Goal: Task Accomplishment & Management: Complete application form

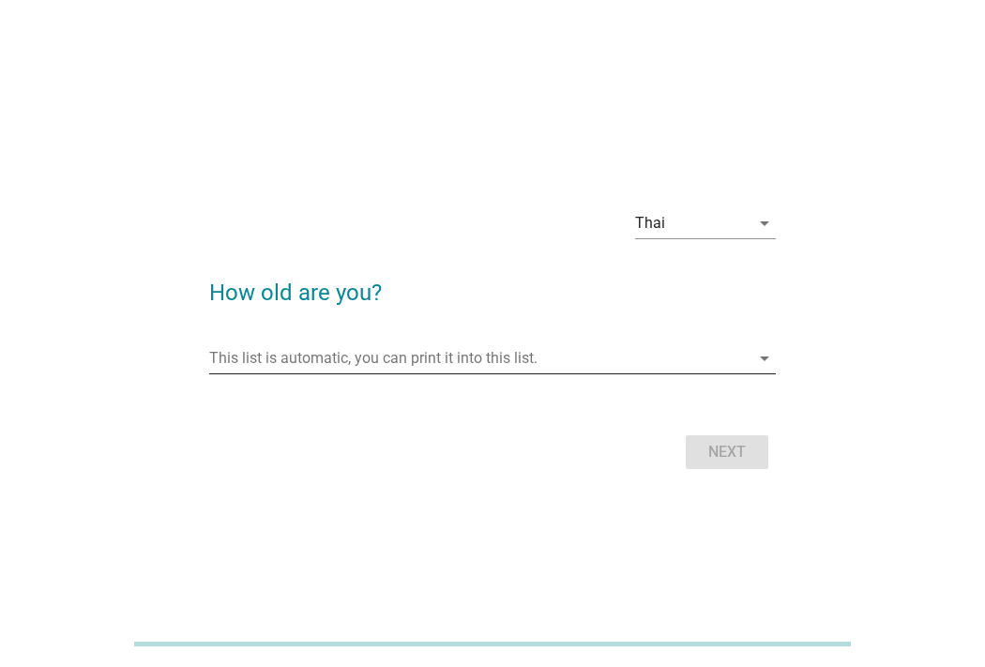
click at [538, 352] on input "This list is automatic, you can print it into this list." at bounding box center [479, 358] width 541 height 30
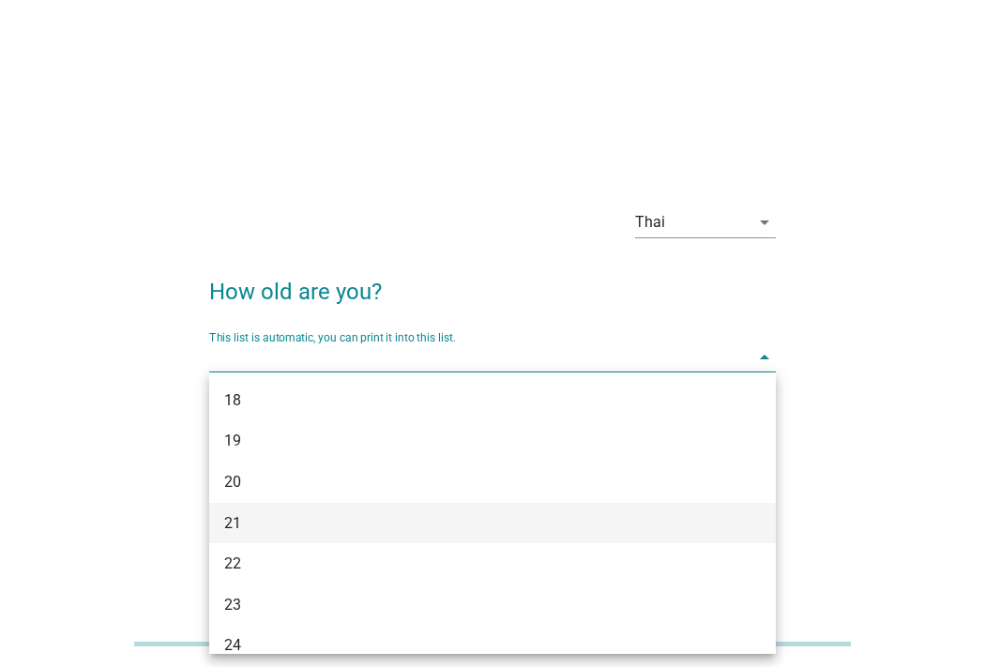
scroll to position [417, 0]
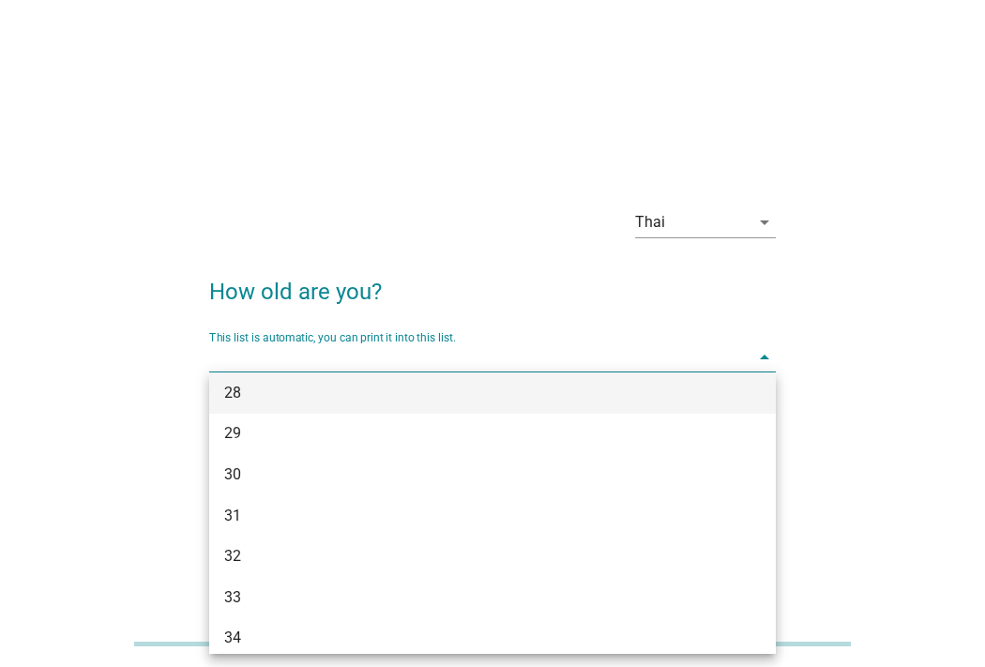
click at [493, 383] on div "28" at bounding box center [470, 393] width 492 height 23
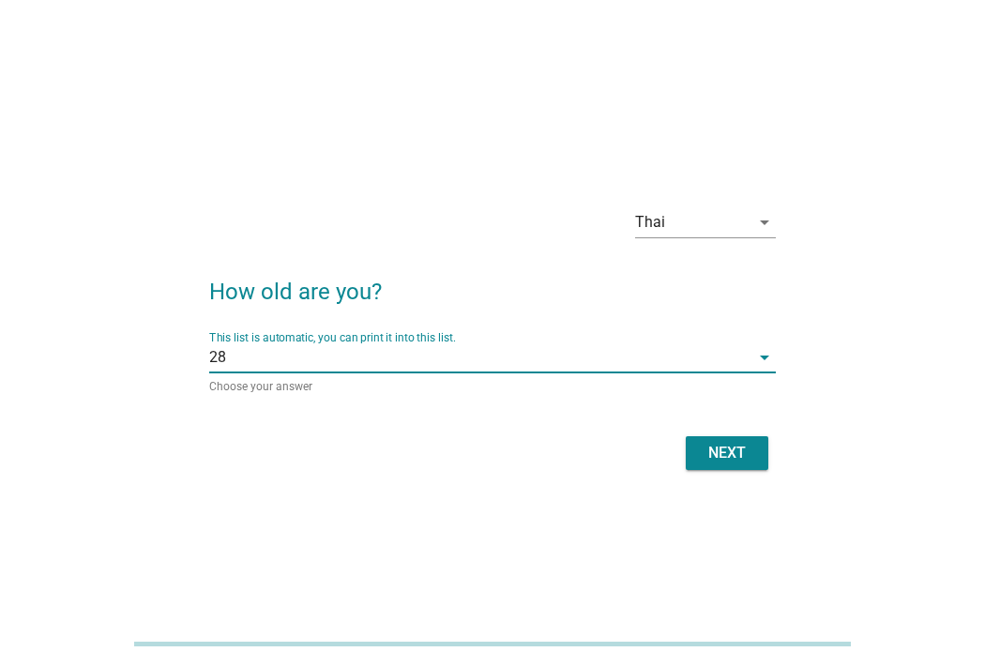
click at [704, 458] on div "next" at bounding box center [727, 453] width 53 height 23
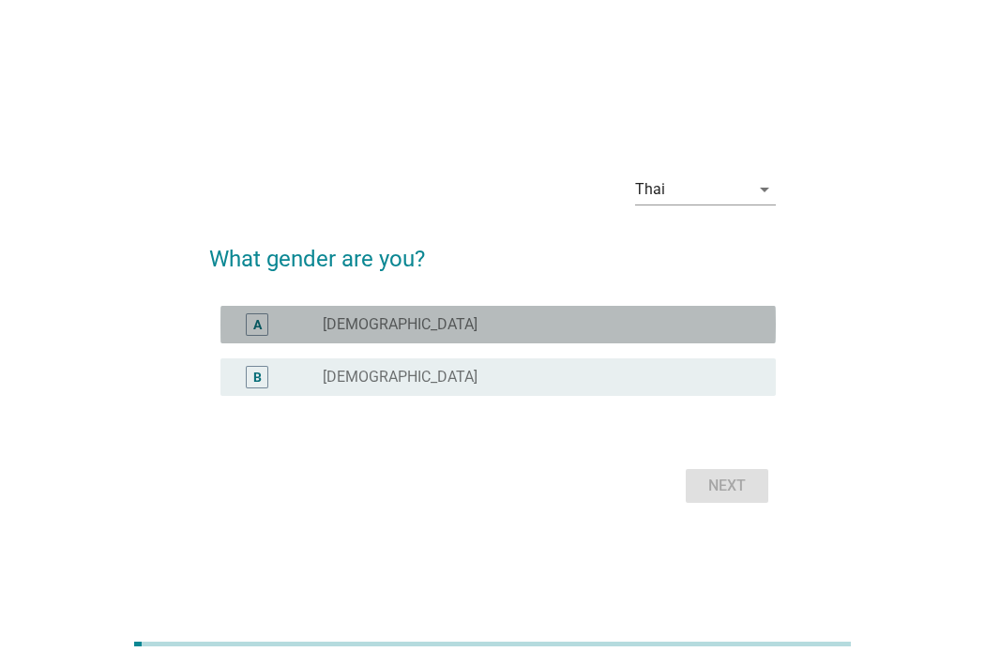
click at [373, 321] on div "radio_button_unchecked male" at bounding box center [534, 324] width 423 height 19
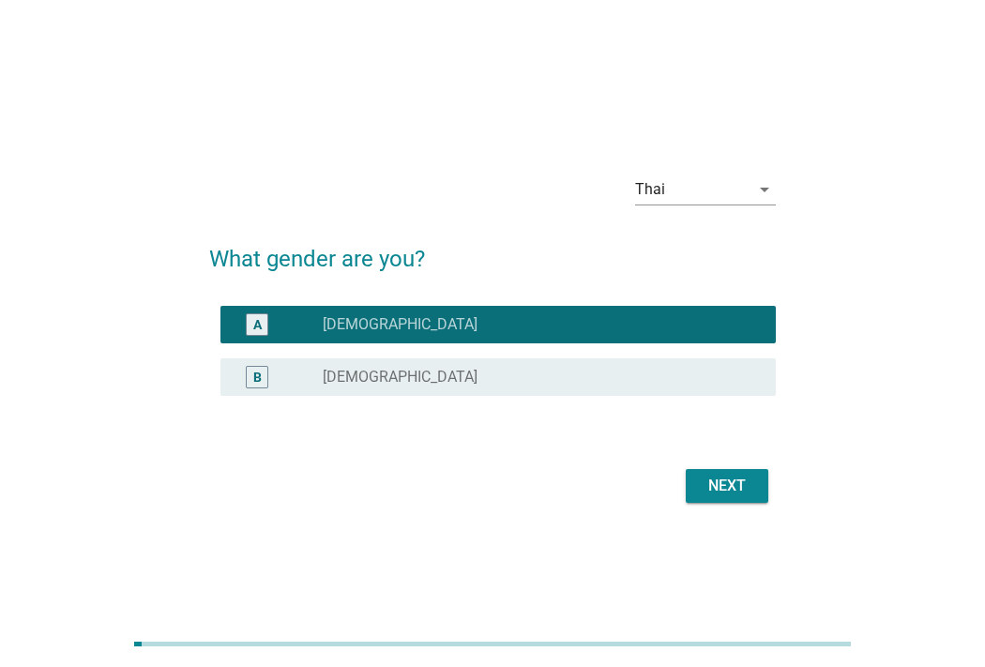
click at [696, 479] on button "next" at bounding box center [727, 486] width 83 height 34
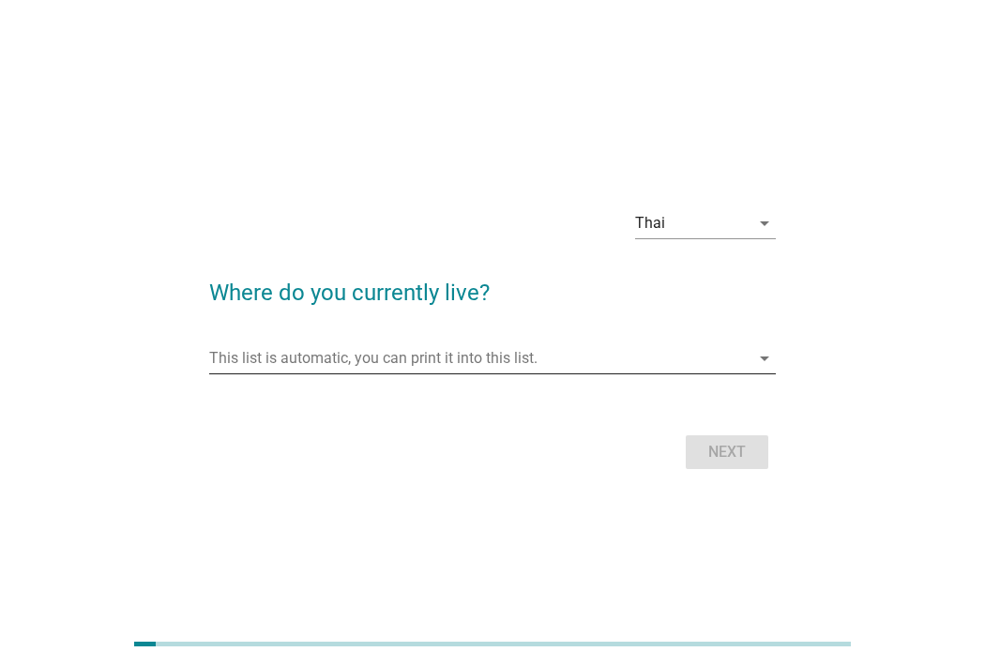
click at [348, 355] on input "This list is automatic, you can print it into this list." at bounding box center [479, 358] width 541 height 30
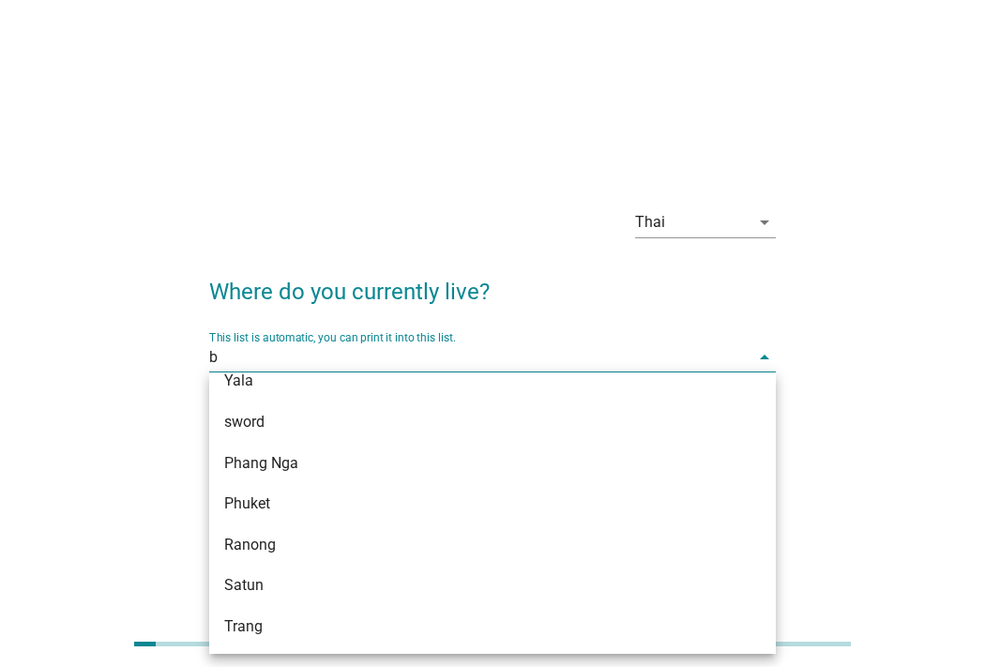
scroll to position [0, 0]
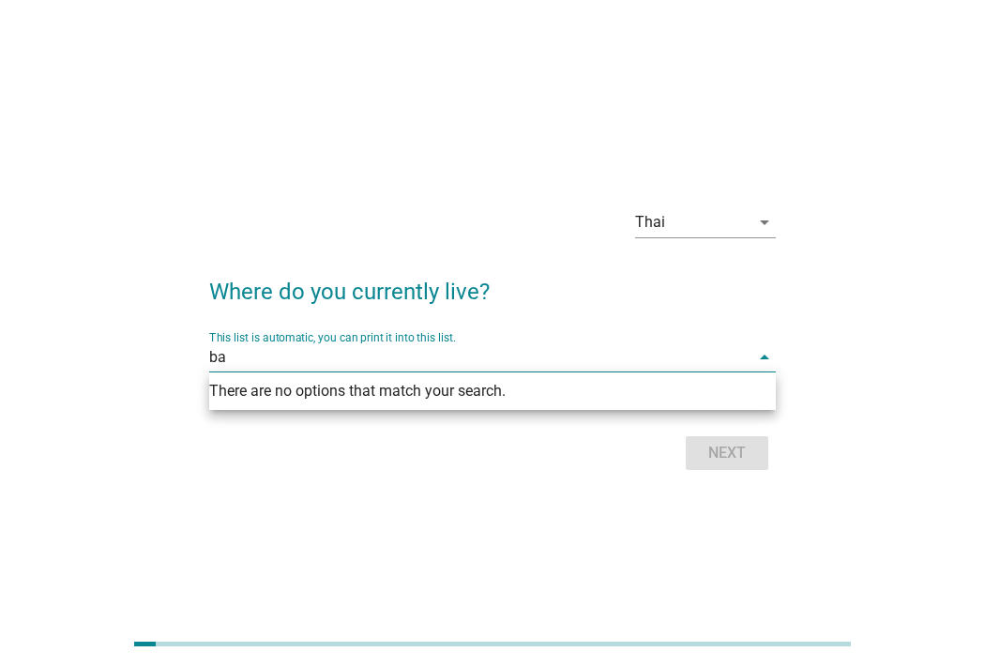
type input "b"
type input "s"
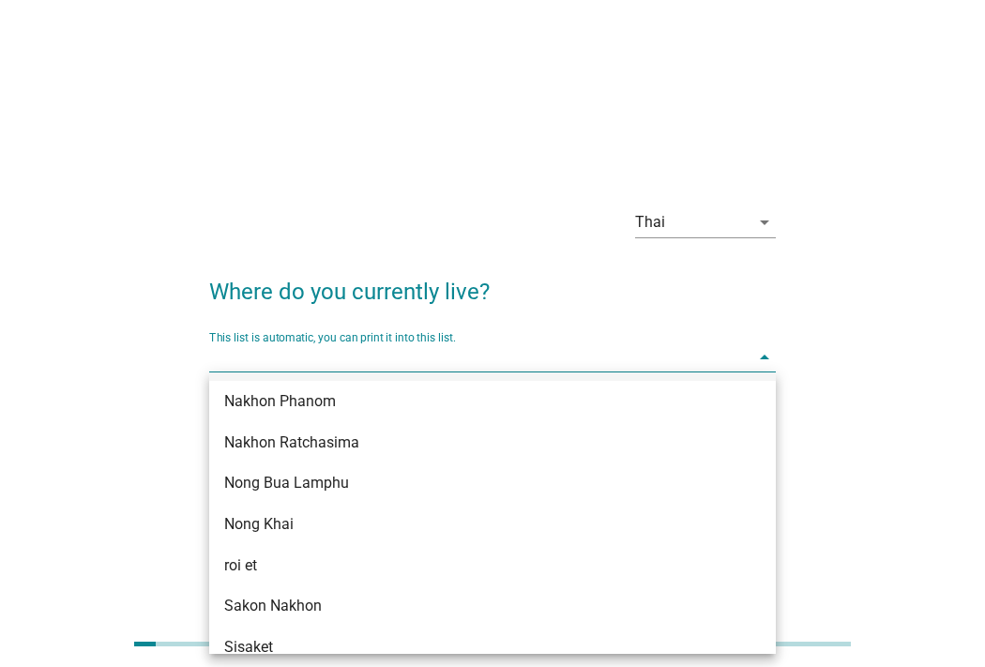
scroll to position [417, 0]
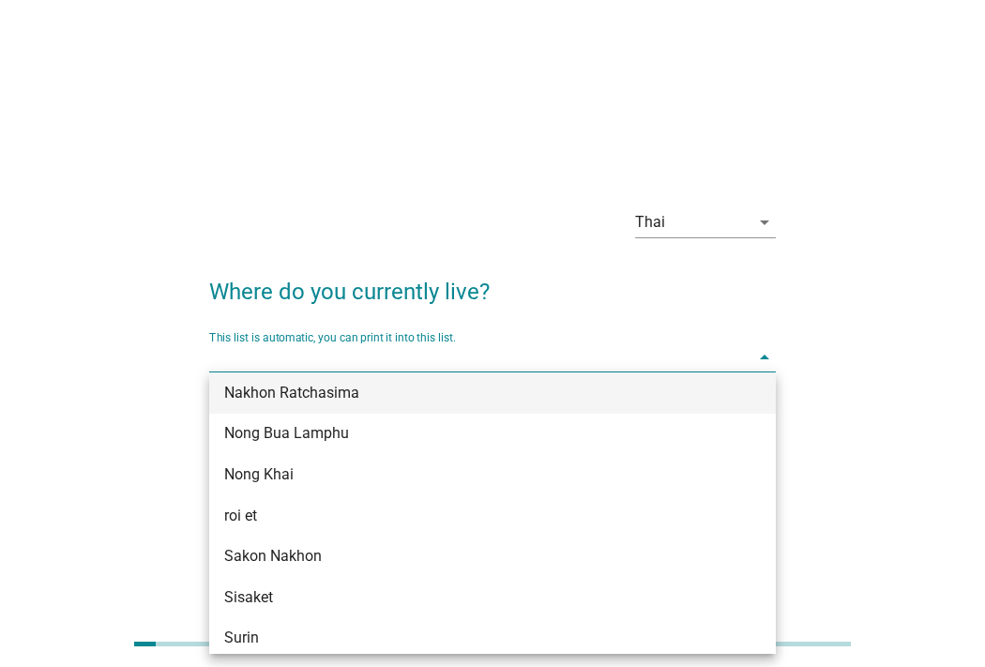
click at [387, 392] on div "Nakhon Ratchasima" at bounding box center [470, 393] width 492 height 23
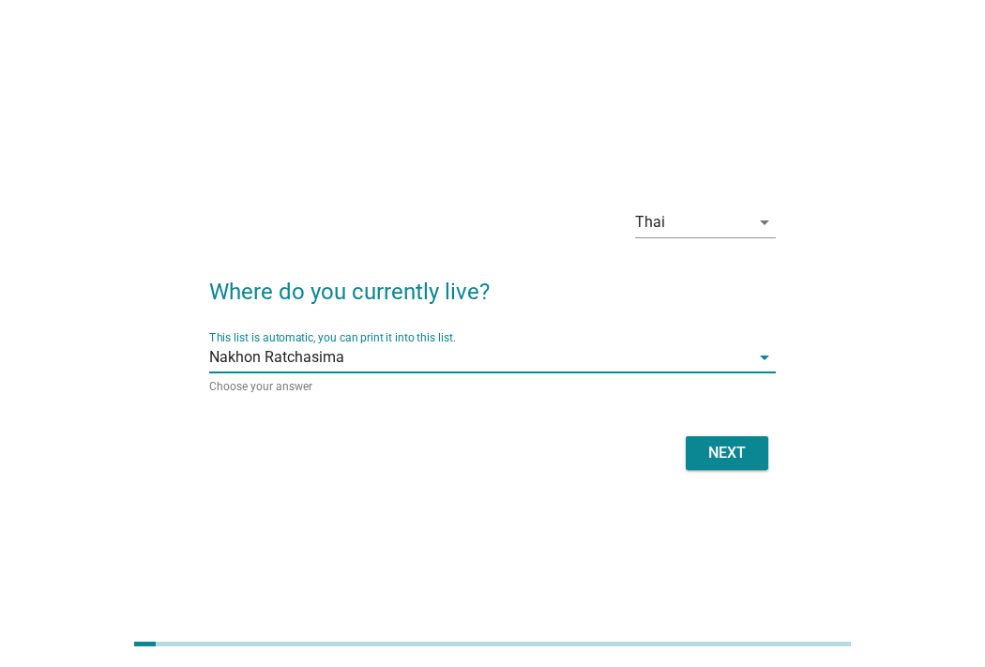
click at [718, 453] on div "next" at bounding box center [727, 453] width 53 height 23
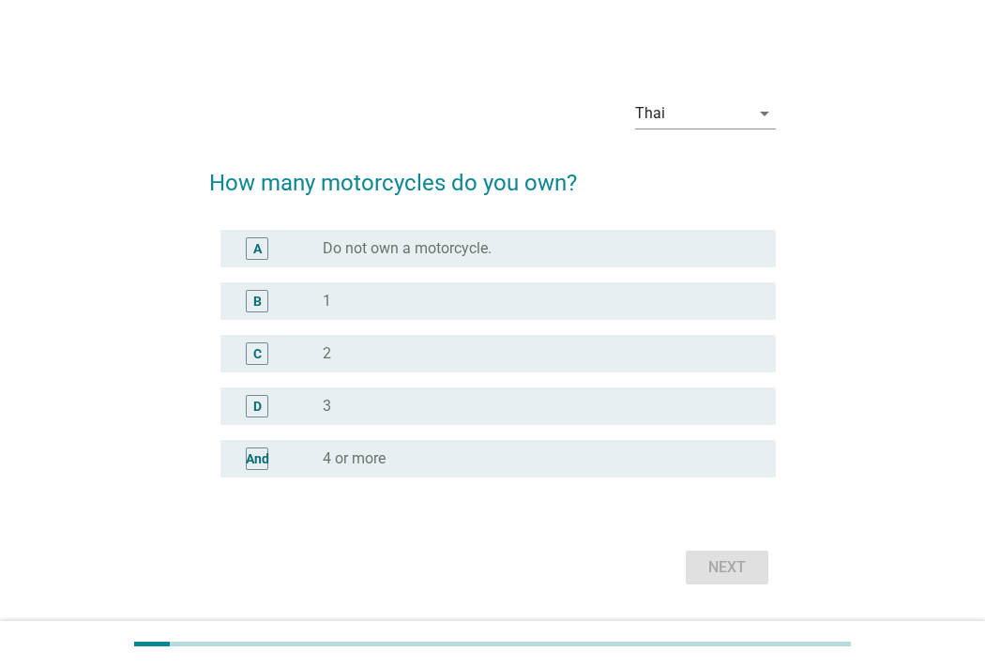
click at [539, 294] on div "radio_button_unchecked 1" at bounding box center [534, 301] width 423 height 19
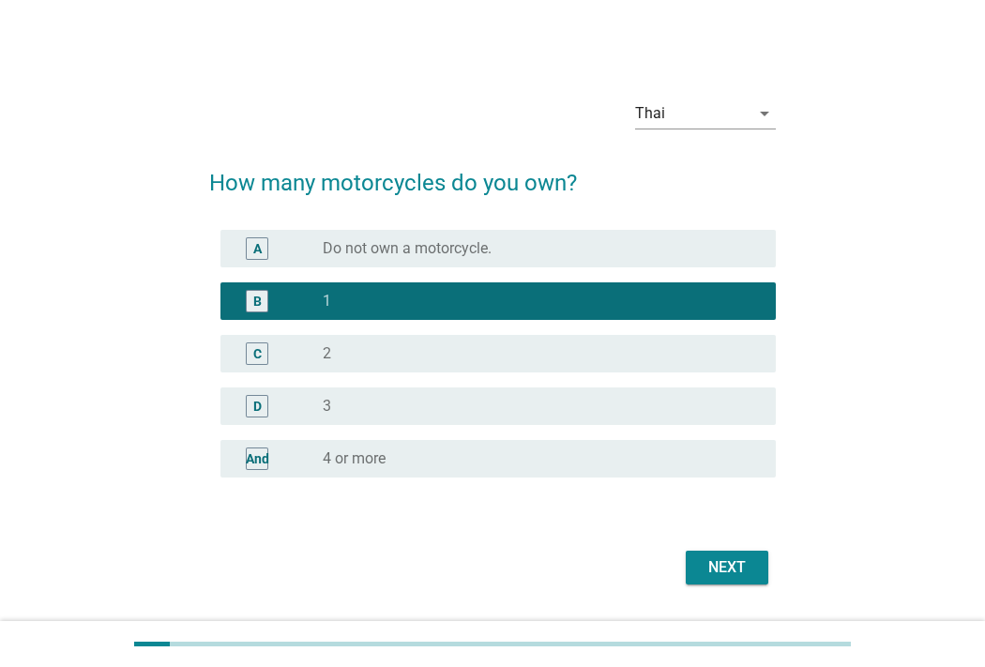
click at [697, 561] on button "next" at bounding box center [727, 568] width 83 height 34
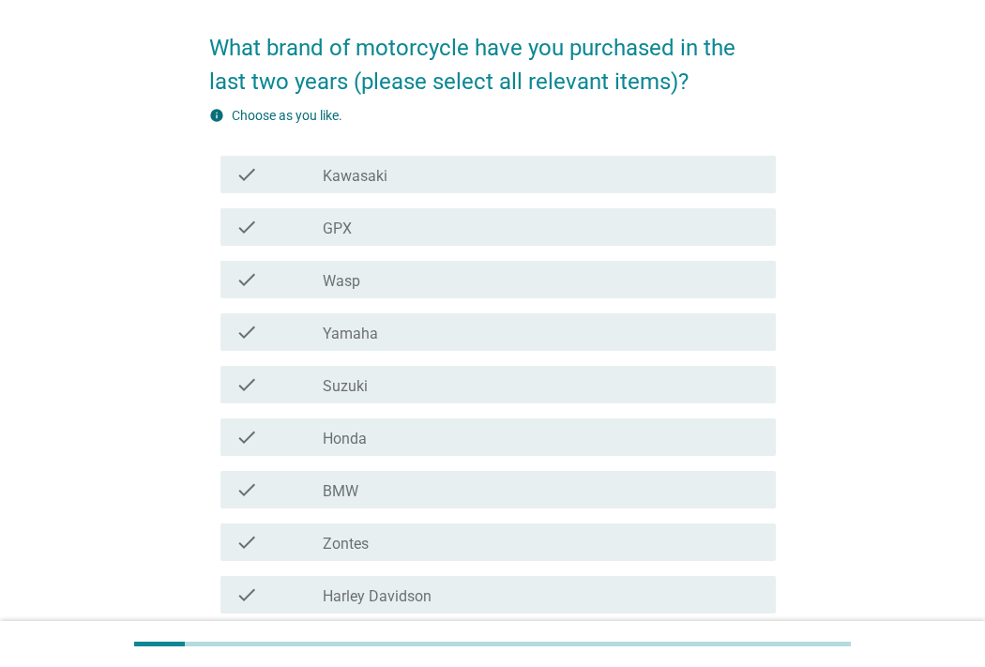
scroll to position [208, 0]
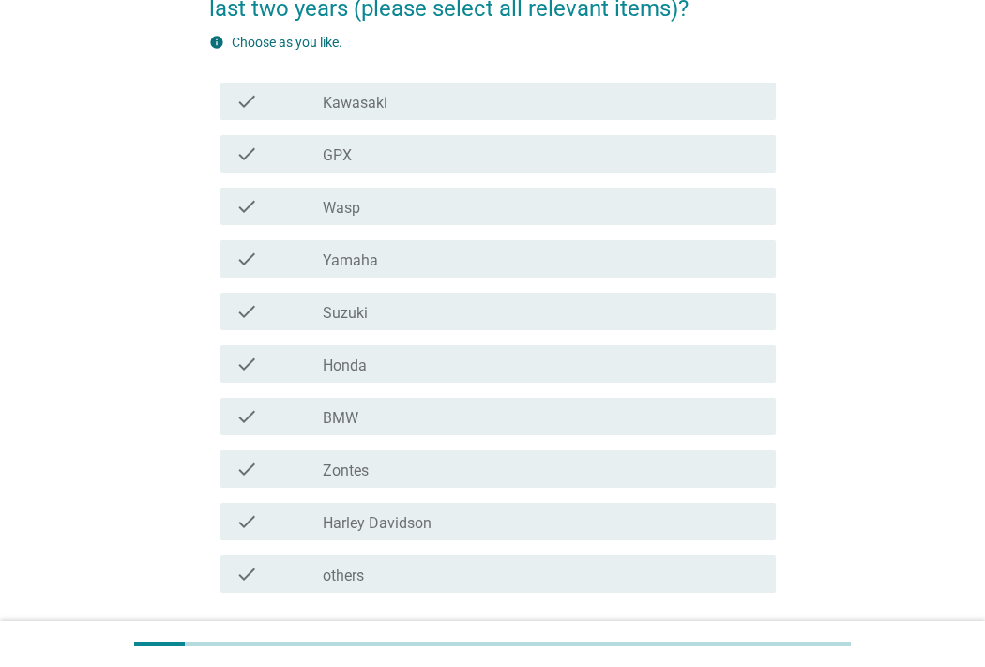
click at [495, 245] on div "check check_box_outline_blank Yamaha" at bounding box center [499, 259] width 556 height 38
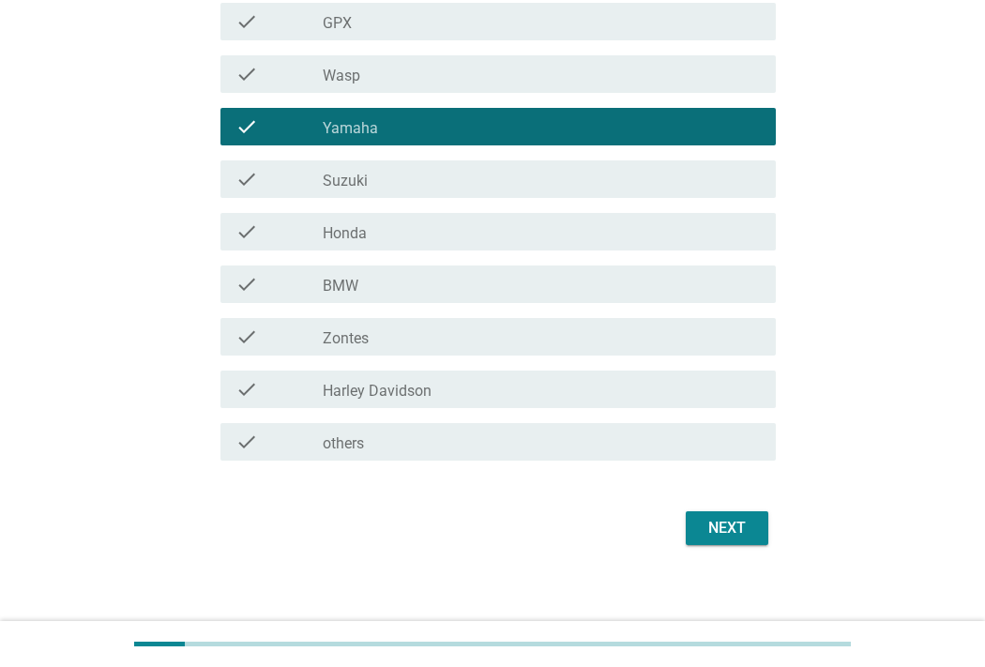
scroll to position [352, 0]
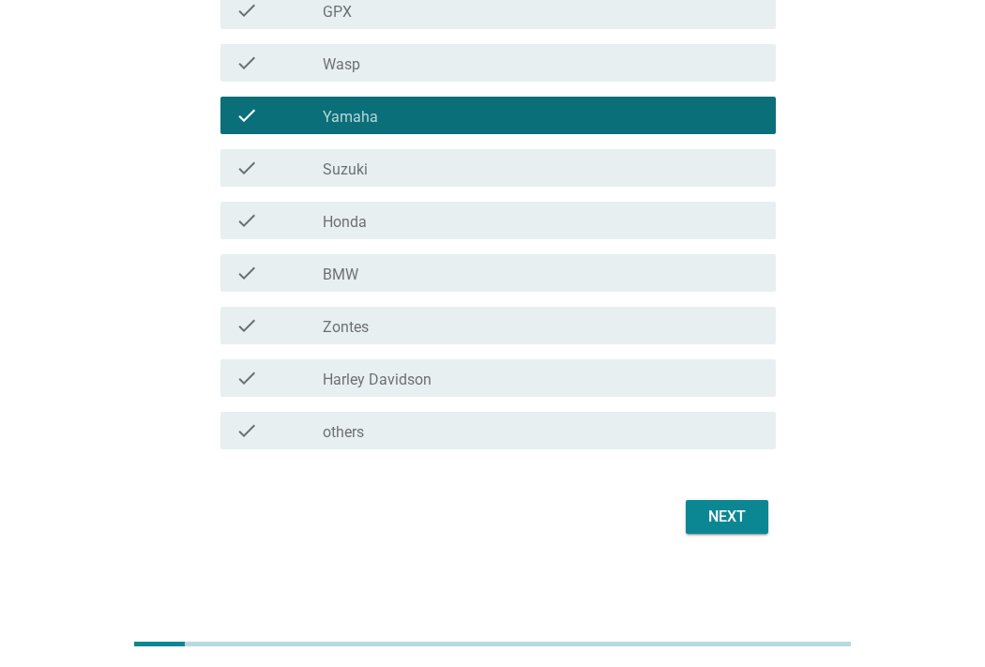
click at [719, 511] on div "next" at bounding box center [727, 517] width 53 height 23
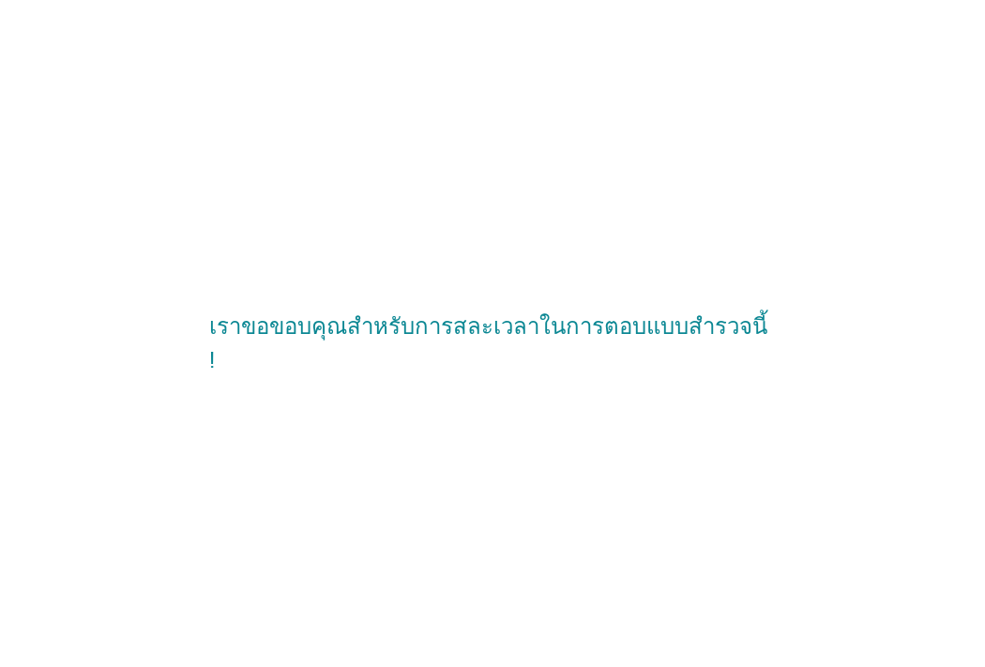
scroll to position [0, 0]
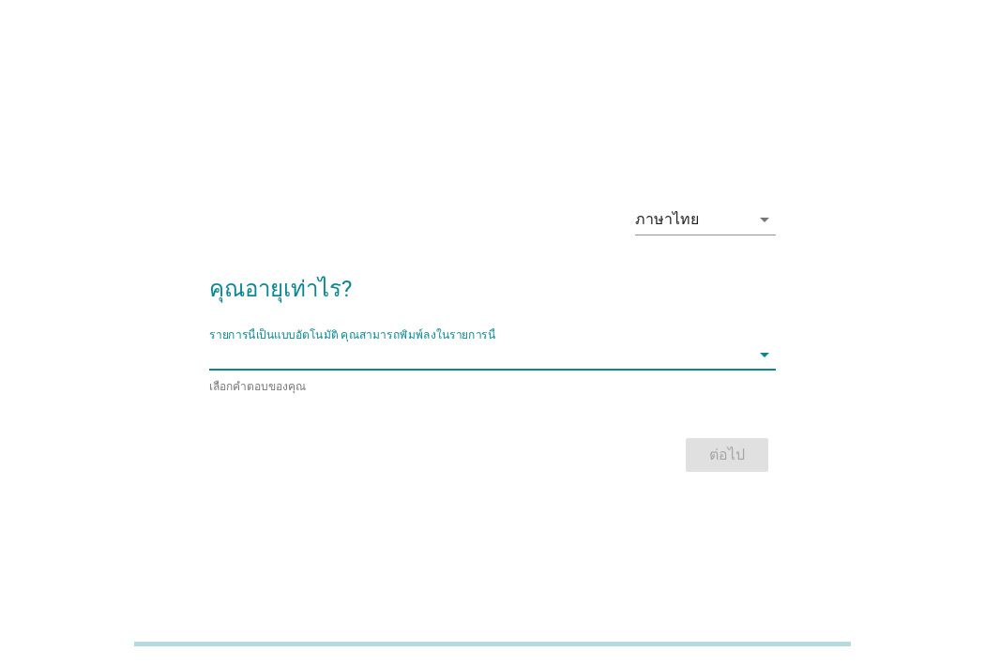
click at [436, 361] on input "รายการนี้เป็นแบบอัตโนมัติ คุณสามารถพิมพ์ลงในรายการนี้" at bounding box center [479, 355] width 541 height 30
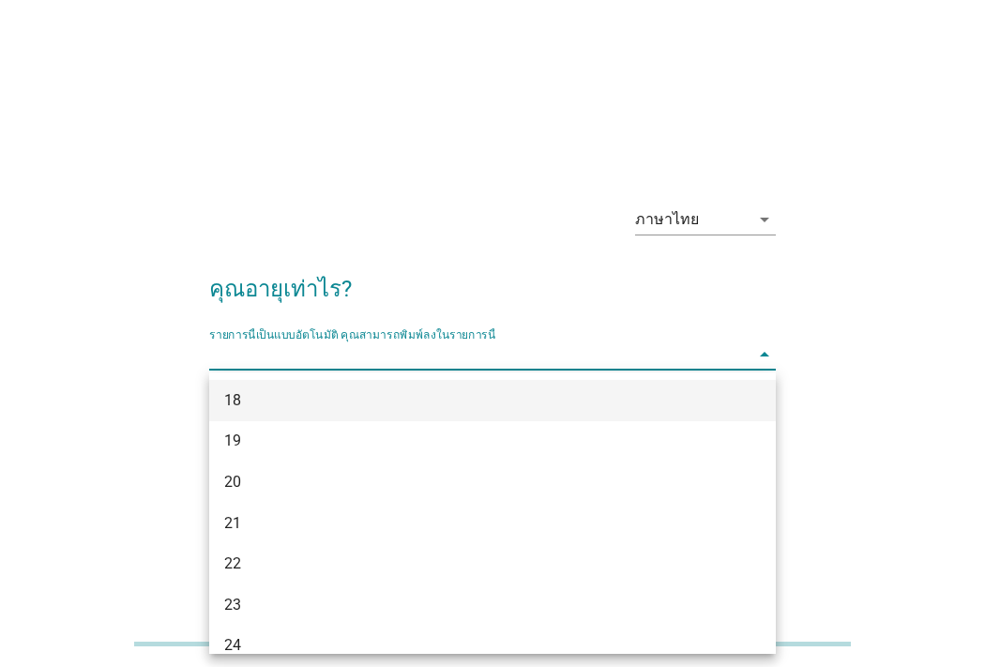
click at [411, 398] on div "18" at bounding box center [470, 400] width 492 height 23
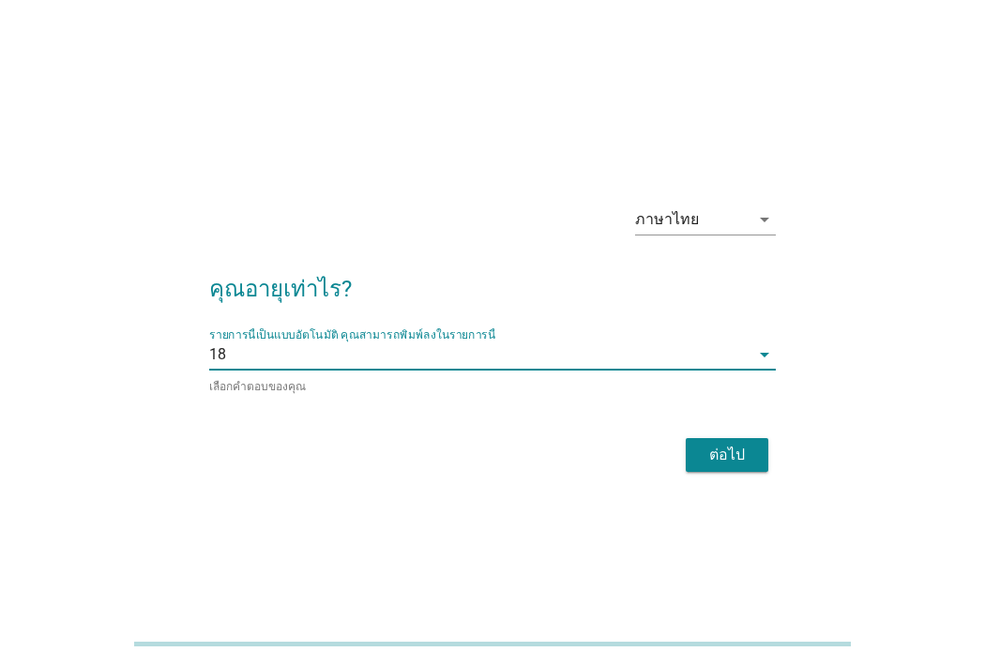
click at [702, 444] on div "ต่อไป" at bounding box center [727, 455] width 53 height 23
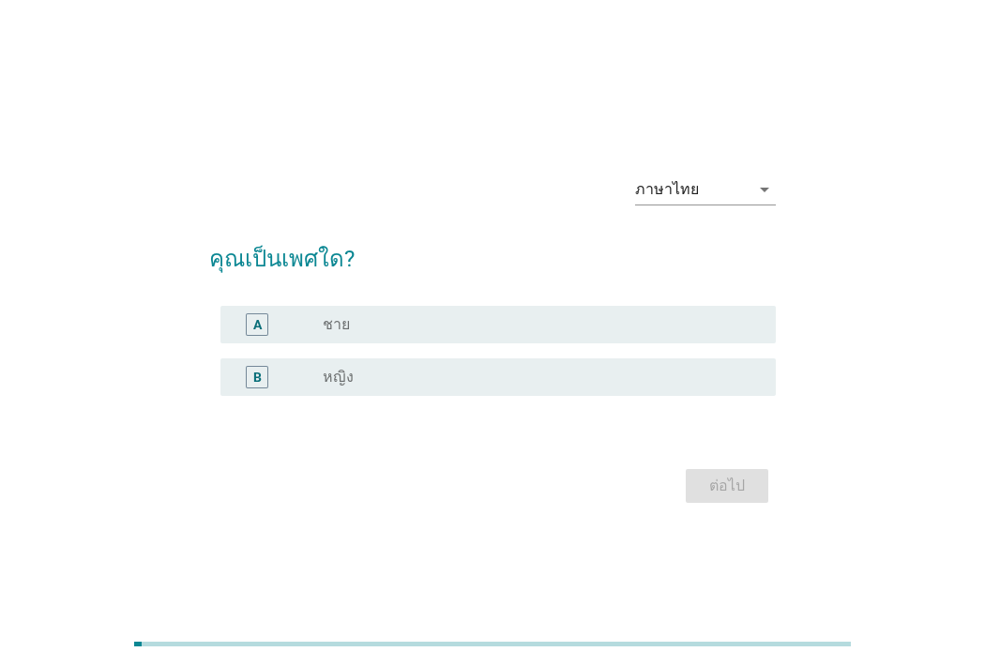
click at [470, 321] on div "radio_button_unchecked ชาย" at bounding box center [534, 324] width 423 height 19
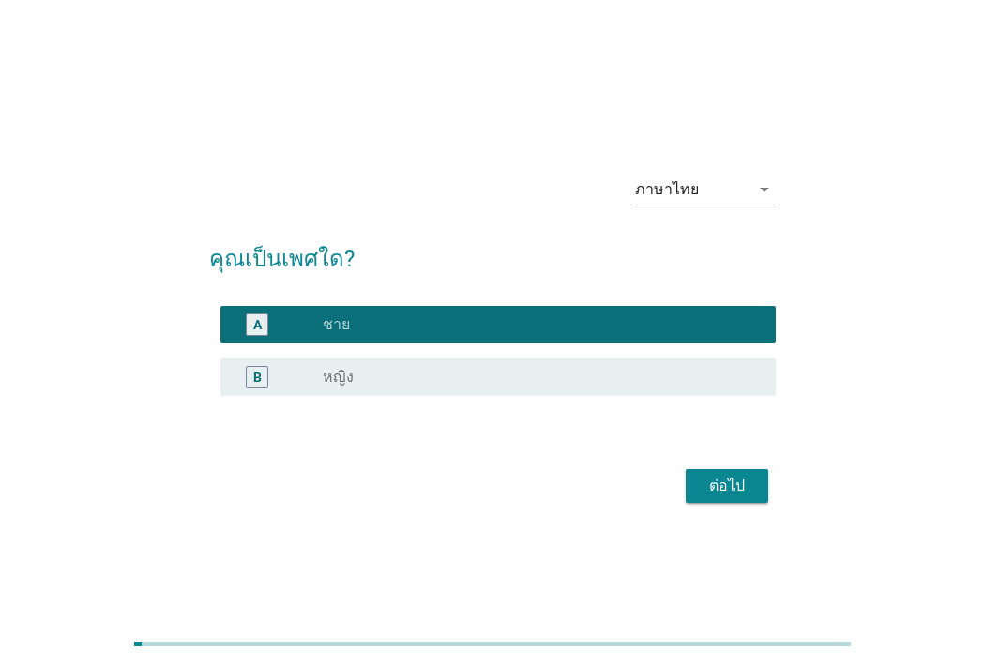
click at [696, 480] on button "ต่อไป" at bounding box center [727, 486] width 83 height 34
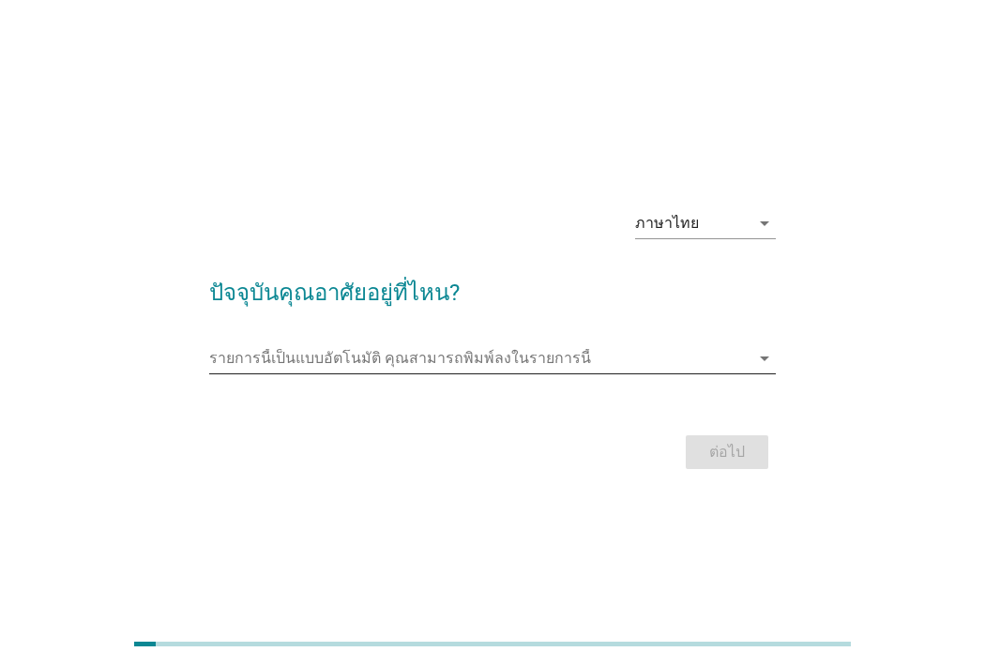
click at [542, 348] on input "รายการนี้เป็นแบบอัตโนมัติ คุณสามารถพิมพ์ลงในรายการนี้" at bounding box center [479, 358] width 541 height 30
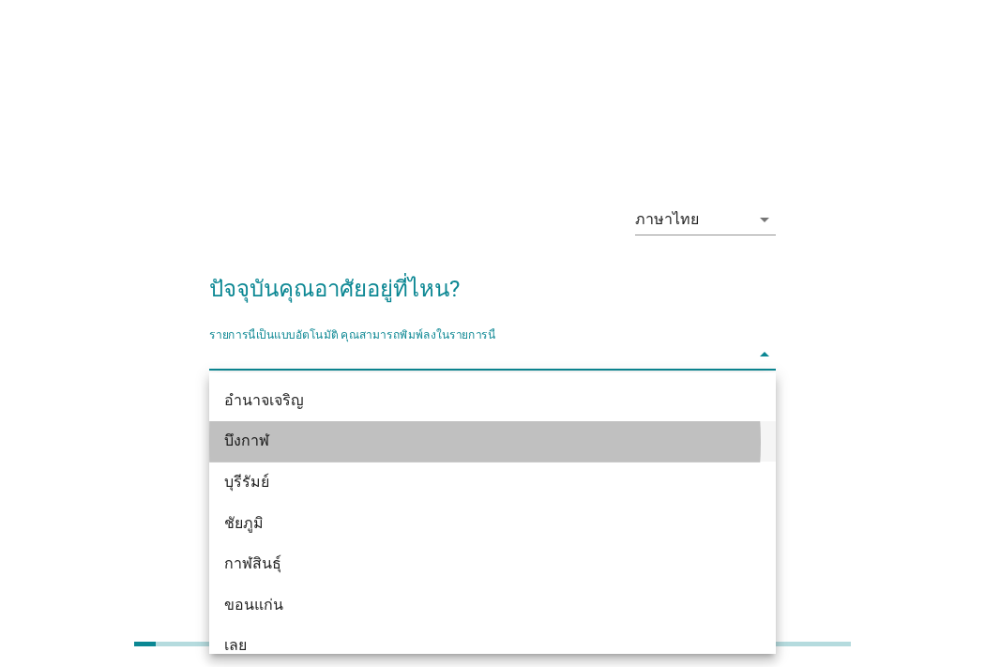
click at [458, 449] on div "บึงกาฬ" at bounding box center [470, 441] width 492 height 23
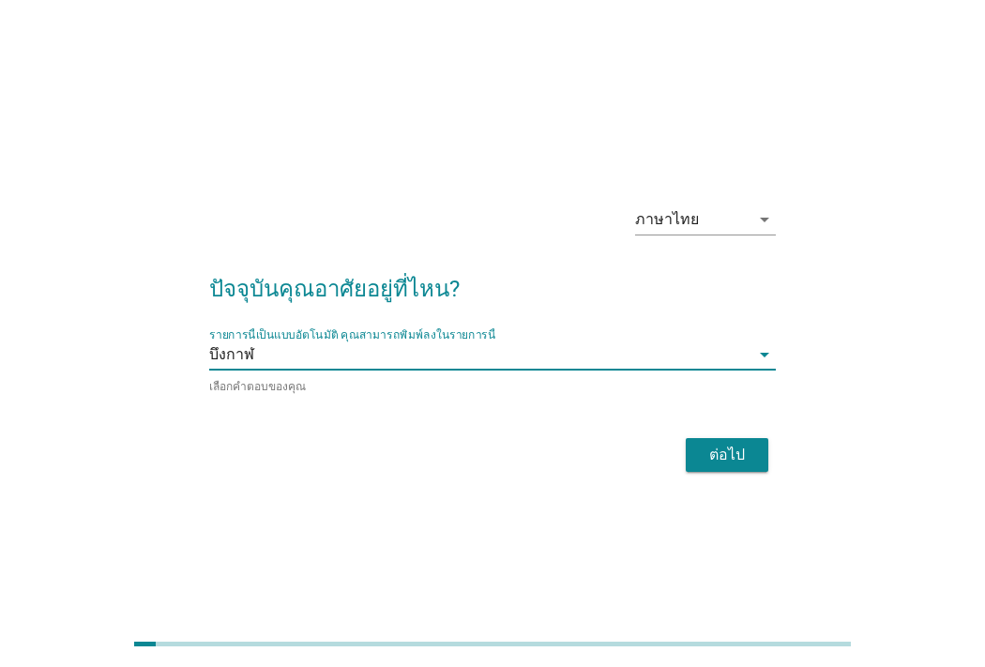
click at [704, 445] on div "ต่อไป" at bounding box center [727, 455] width 53 height 23
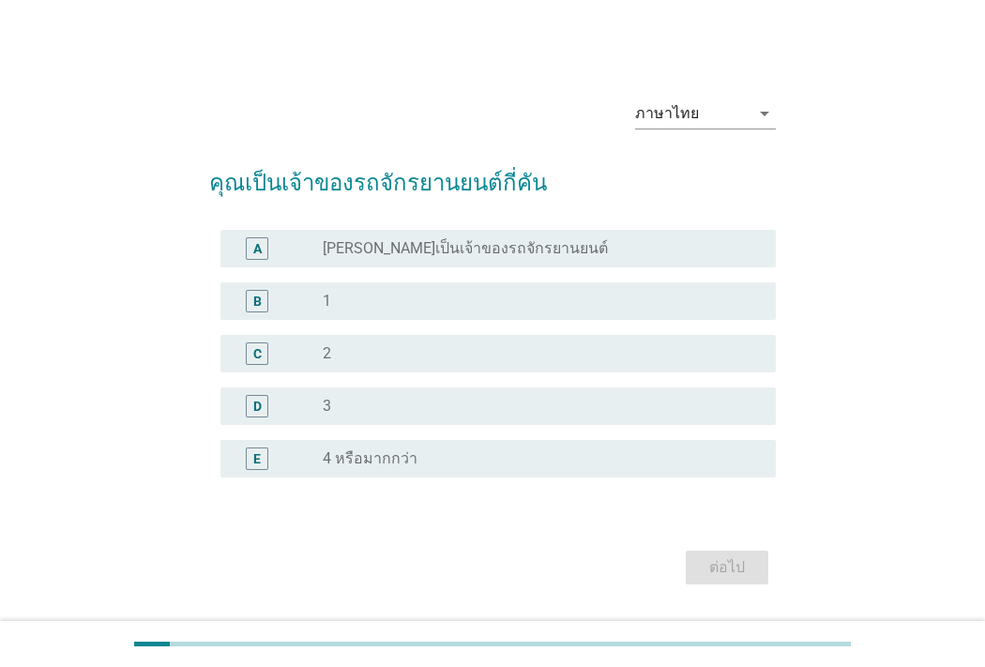
click at [490, 297] on div "radio_button_unchecked 1" at bounding box center [534, 301] width 423 height 19
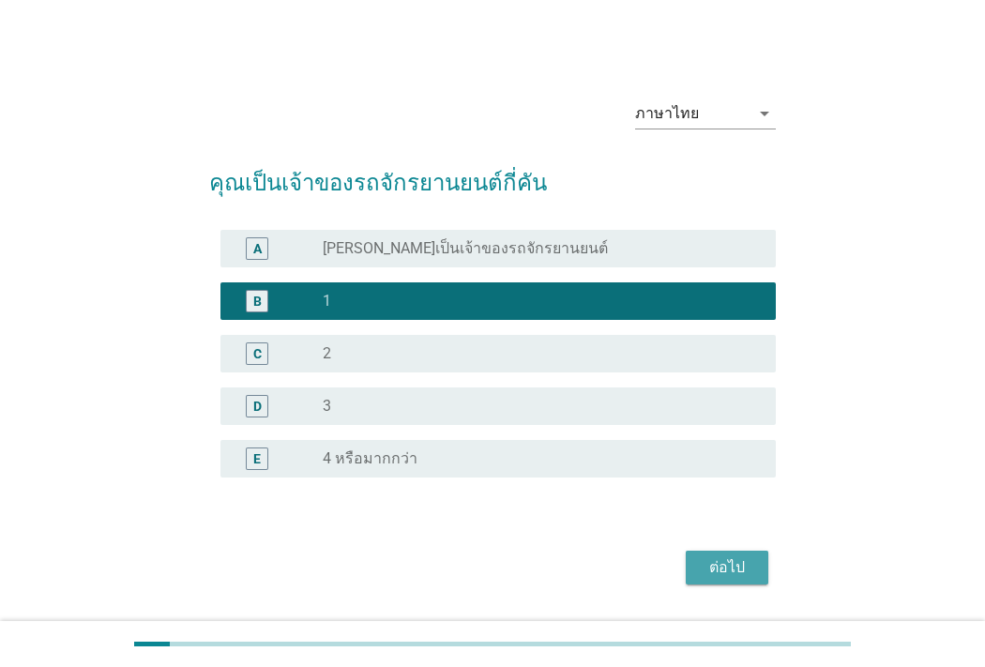
click at [698, 560] on button "ต่อไป" at bounding box center [727, 568] width 83 height 34
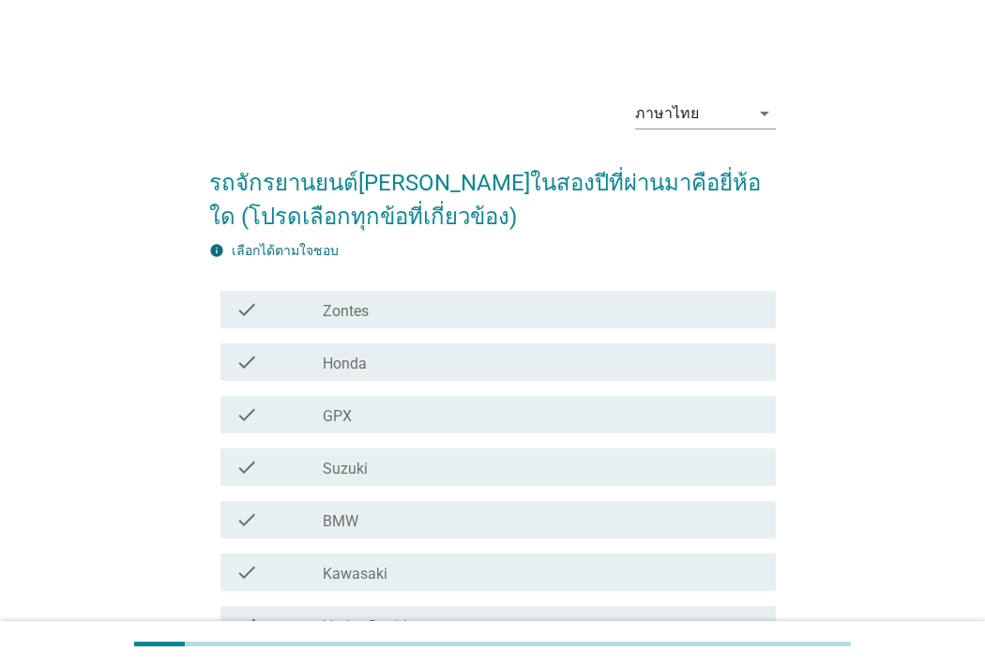
click at [492, 351] on div "check_box_outline_blank Honda" at bounding box center [542, 362] width 438 height 23
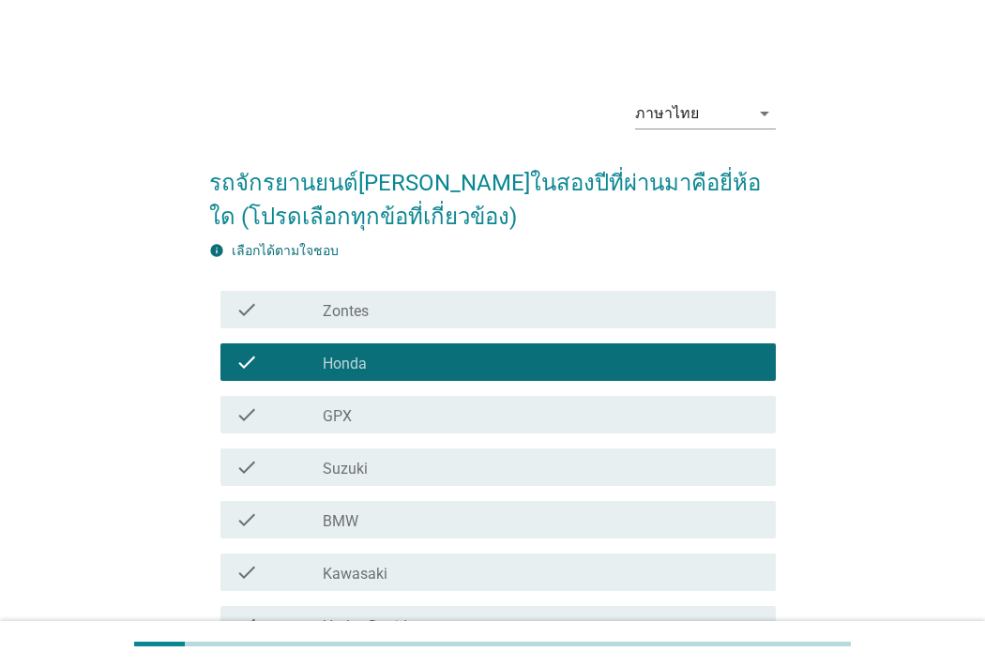
scroll to position [352, 0]
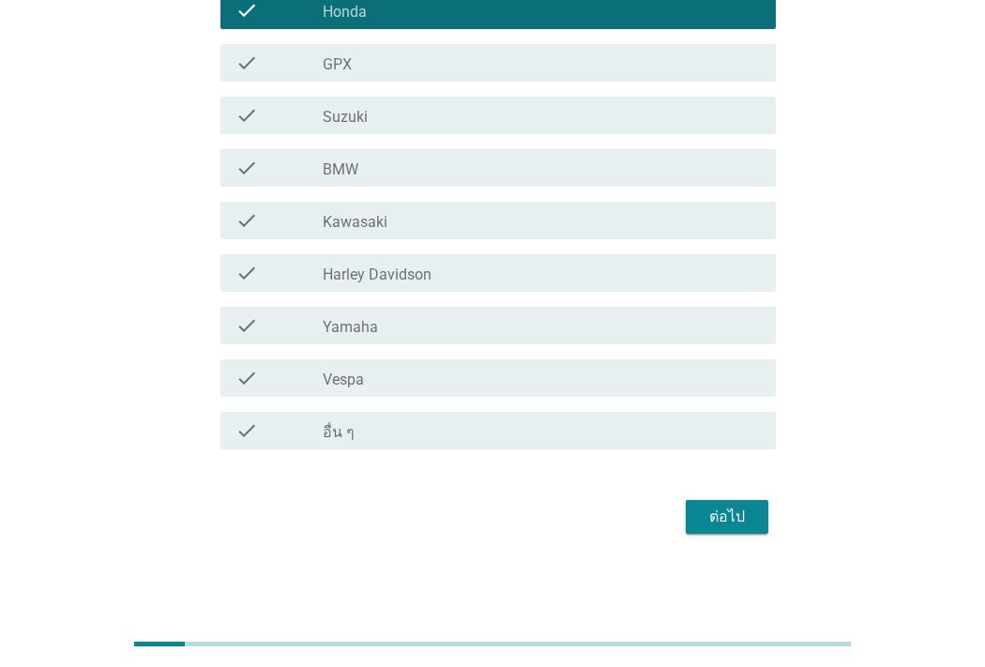
click at [757, 526] on button "ต่อไป" at bounding box center [727, 517] width 83 height 34
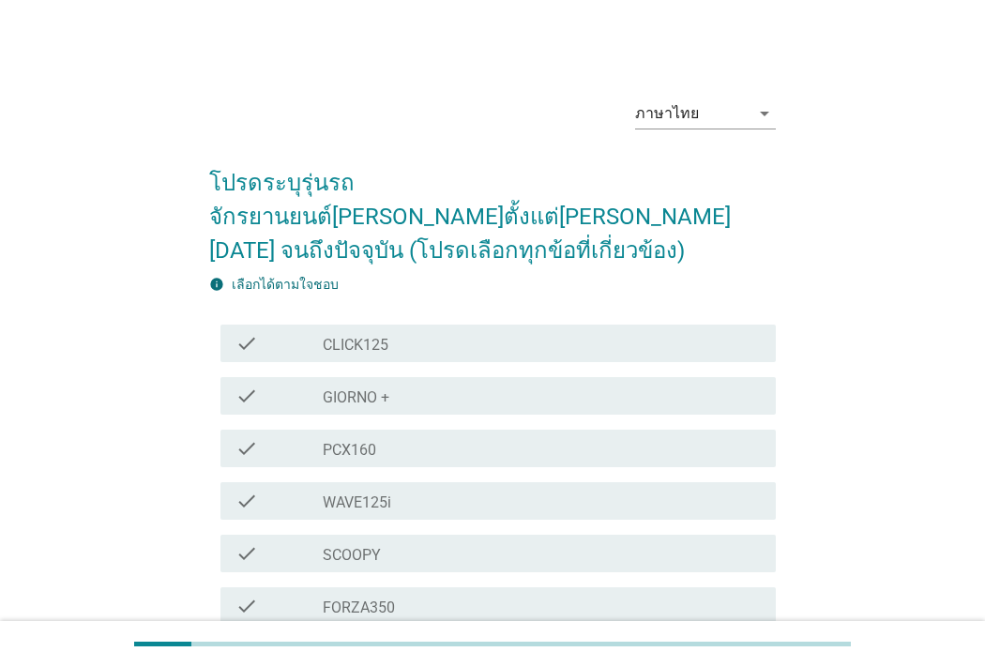
click at [435, 437] on div "check_box_outline_blank PCX160" at bounding box center [542, 448] width 438 height 23
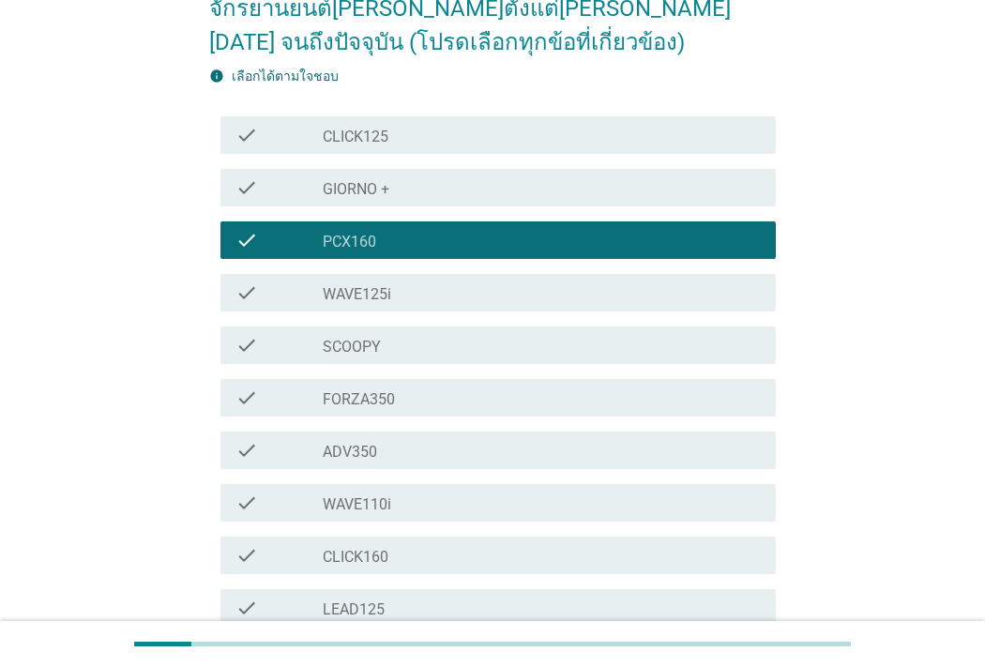
scroll to position [417, 0]
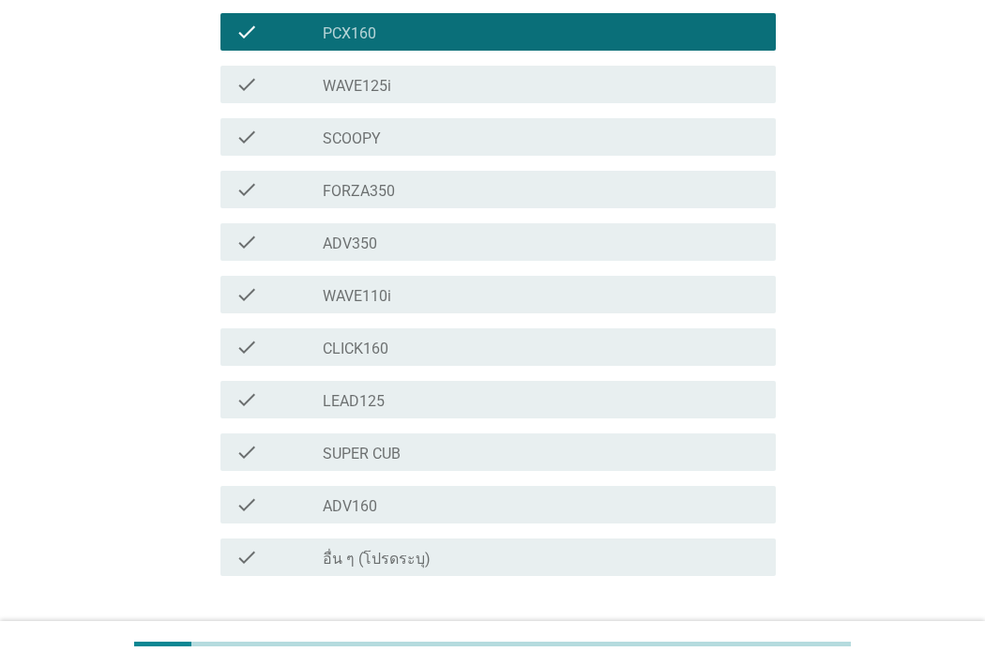
click at [724, 633] on div "ต่อไป" at bounding box center [727, 644] width 53 height 23
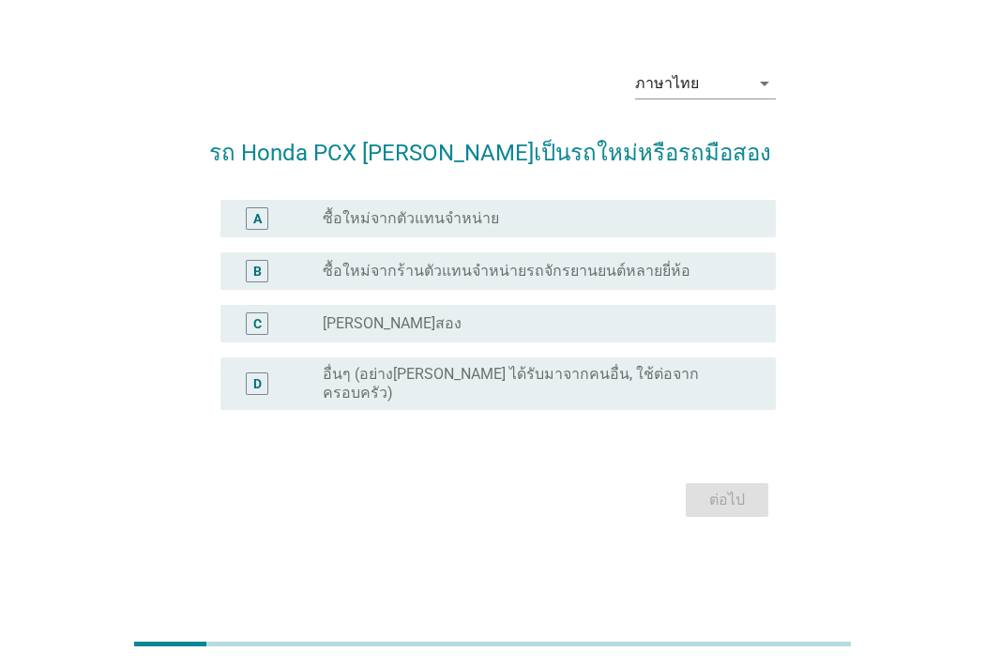
scroll to position [0, 0]
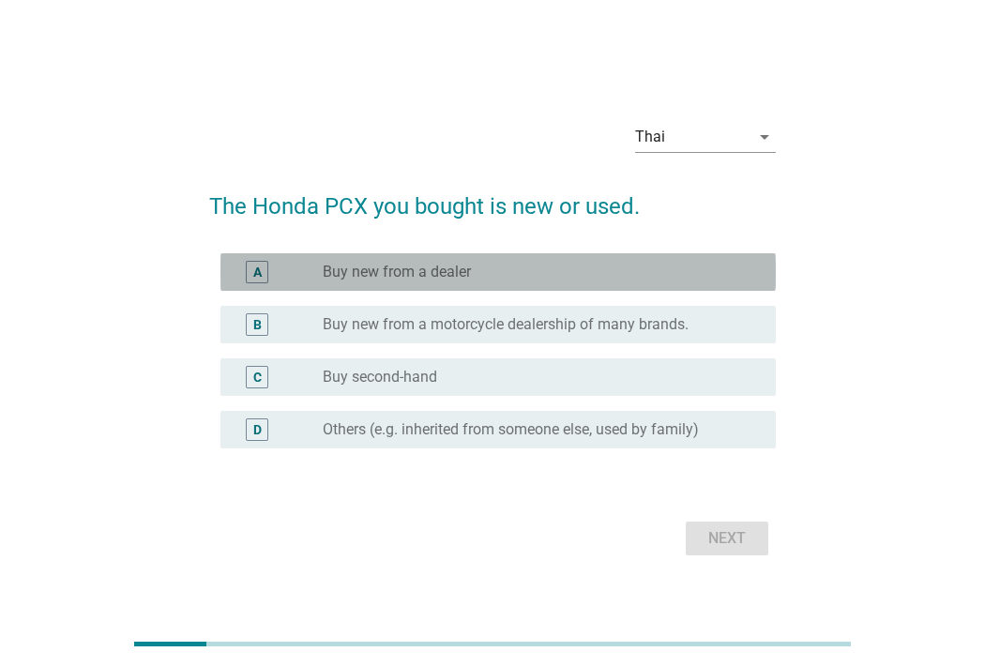
click at [632, 278] on div "radio_button_unchecked Buy new from a dealer" at bounding box center [534, 272] width 423 height 19
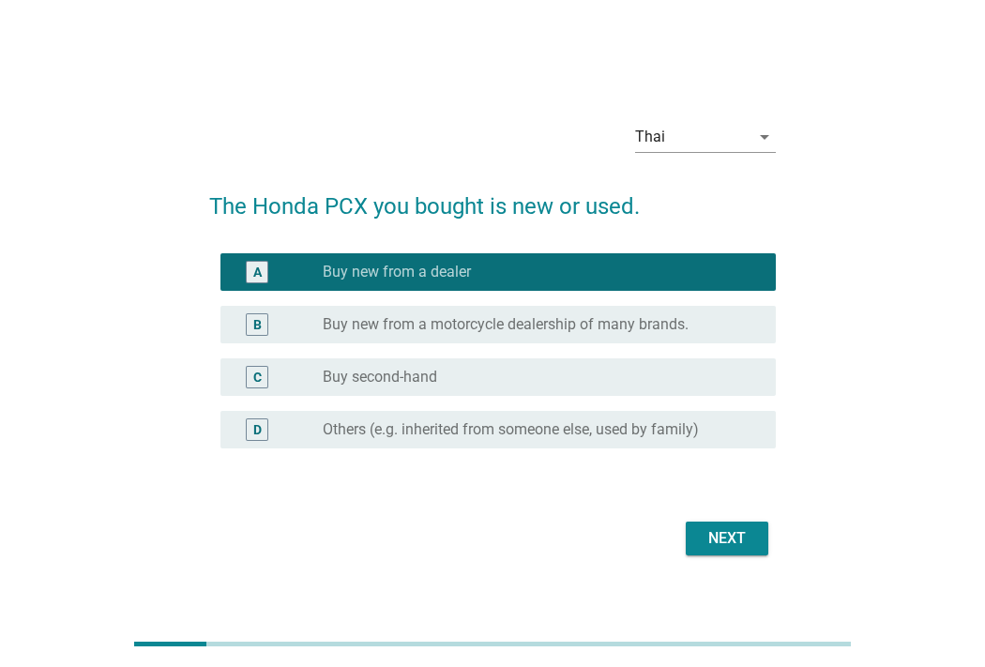
click at [714, 532] on div "next" at bounding box center [727, 538] width 53 height 23
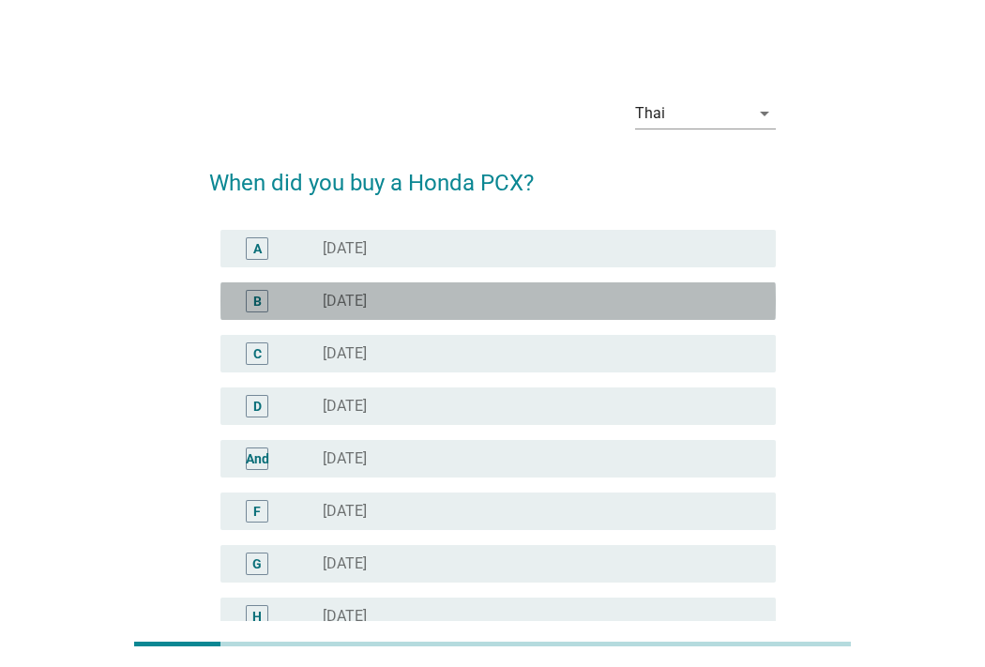
click at [579, 295] on div "radio_button_unchecked [DATE]" at bounding box center [534, 301] width 423 height 19
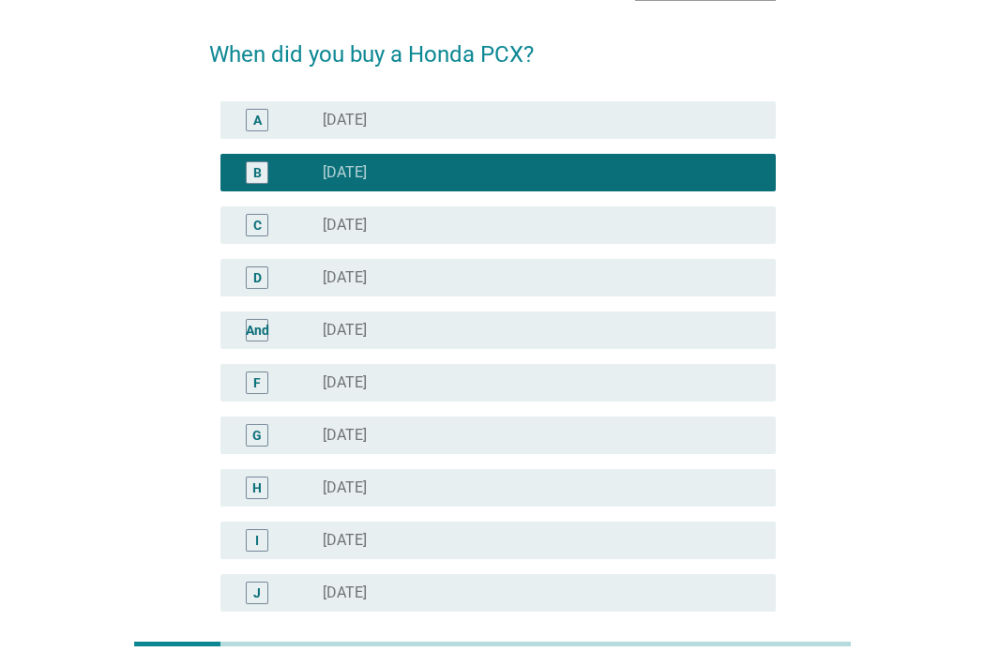
scroll to position [208, 0]
